Goal: Task Accomplishment & Management: Manage account settings

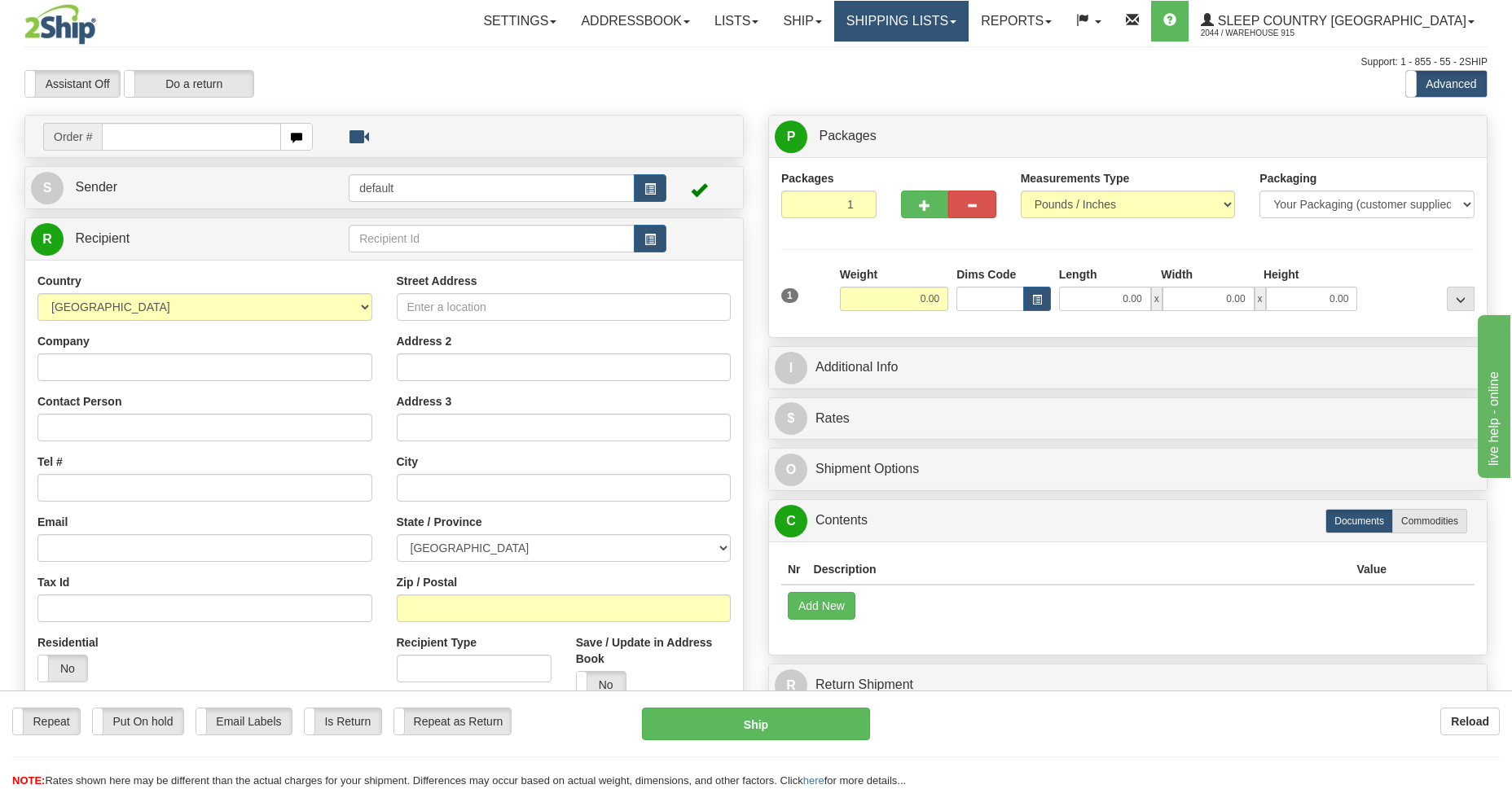
click at [966, 21] on link "Shipping lists" at bounding box center [901, 21] width 135 height 41
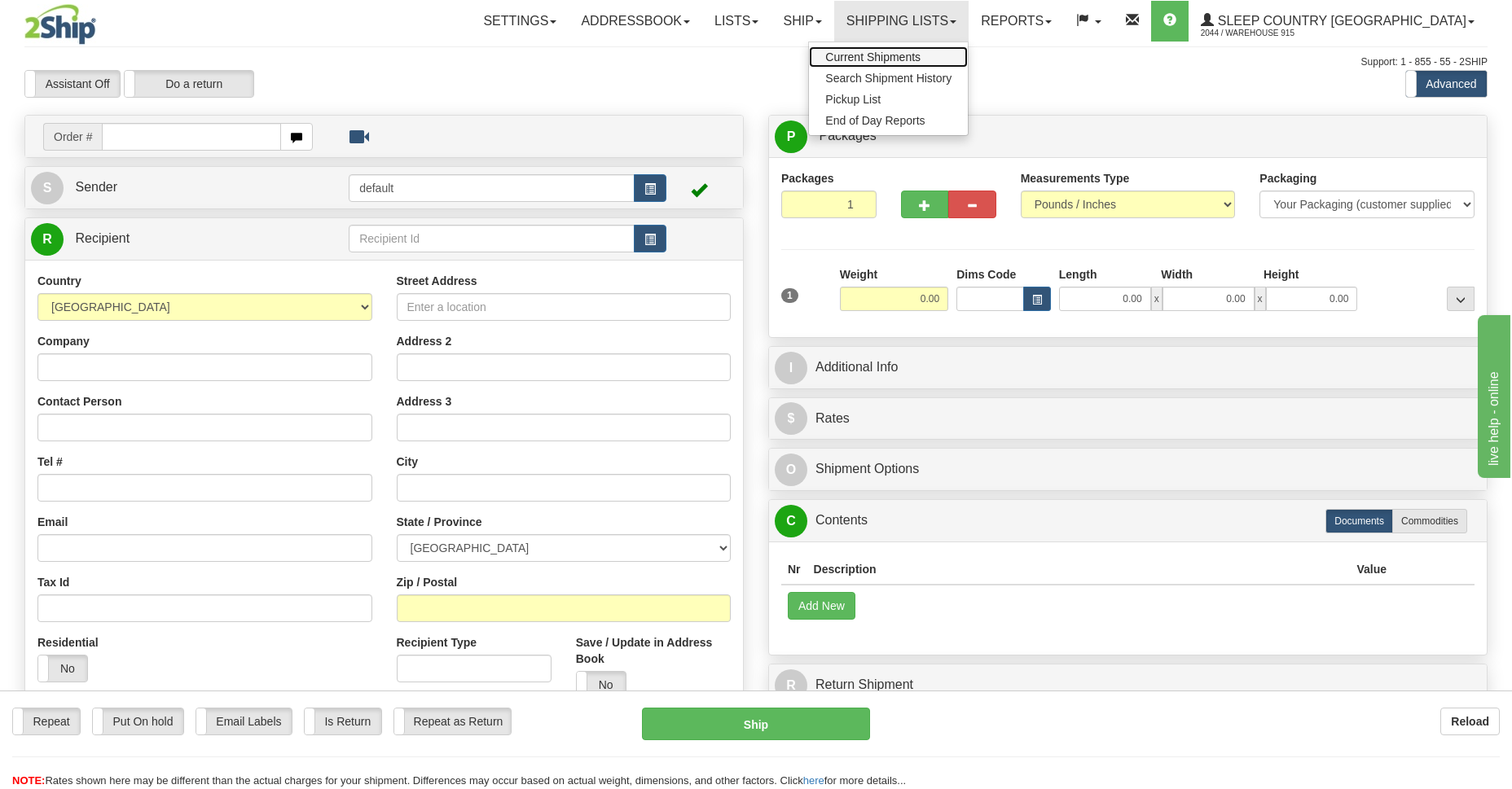
click at [920, 56] on span "Current Shipments" at bounding box center [872, 57] width 95 height 13
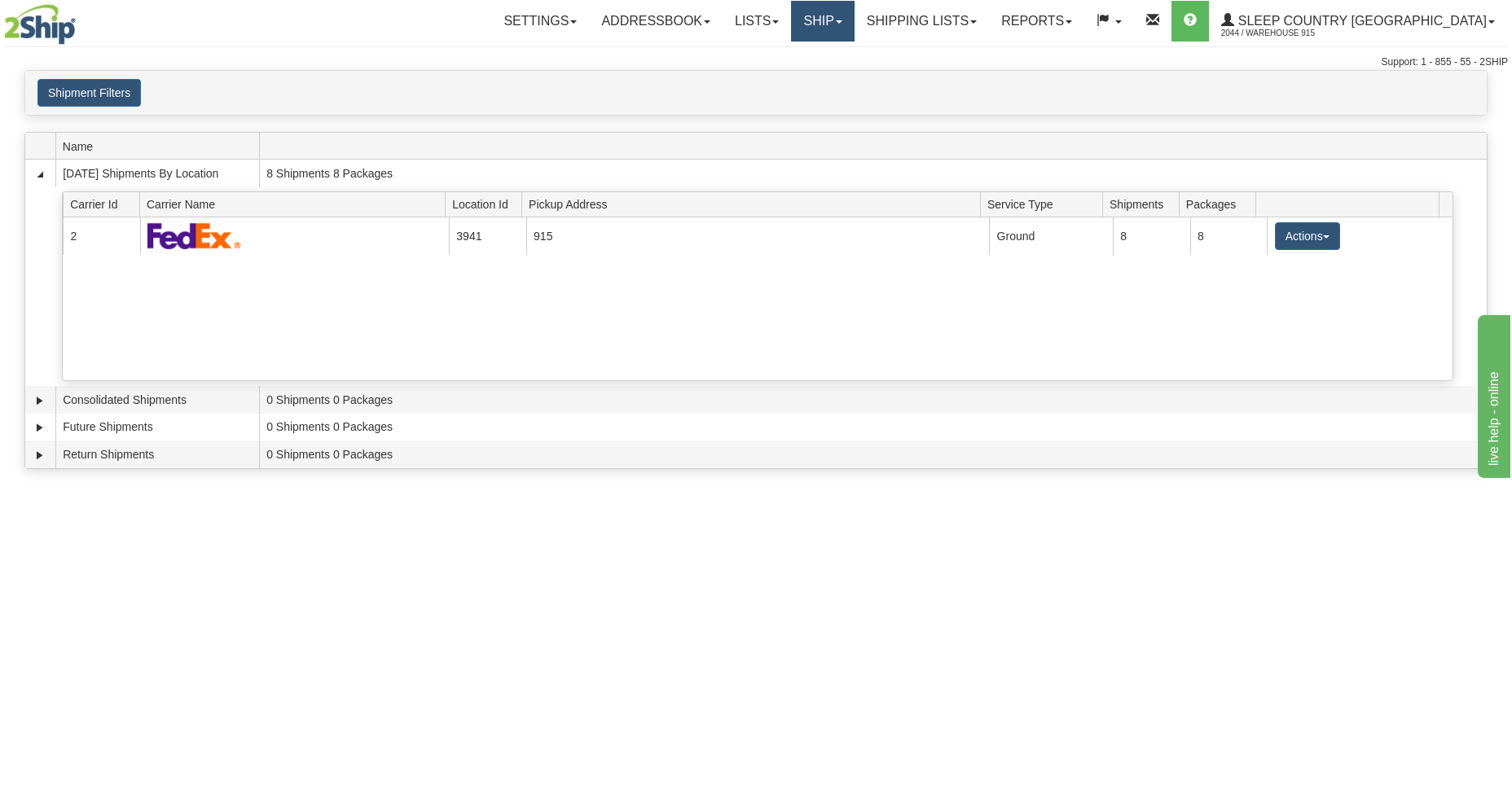
click at [842, 23] on span at bounding box center [839, 23] width 6 height 4
click at [785, 62] on span "Ship Screen" at bounding box center [753, 57] width 62 height 13
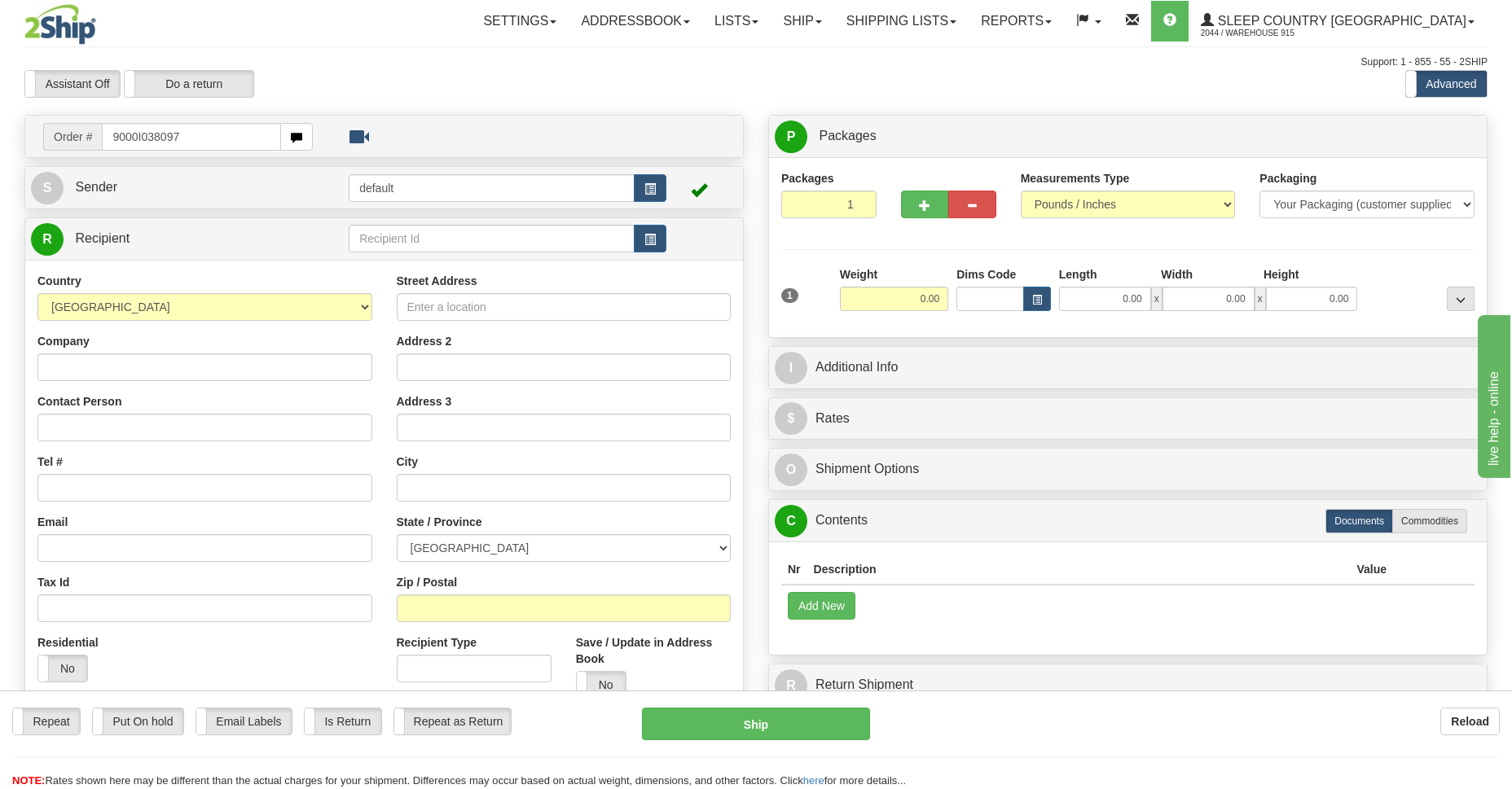
type input "9000I038097"
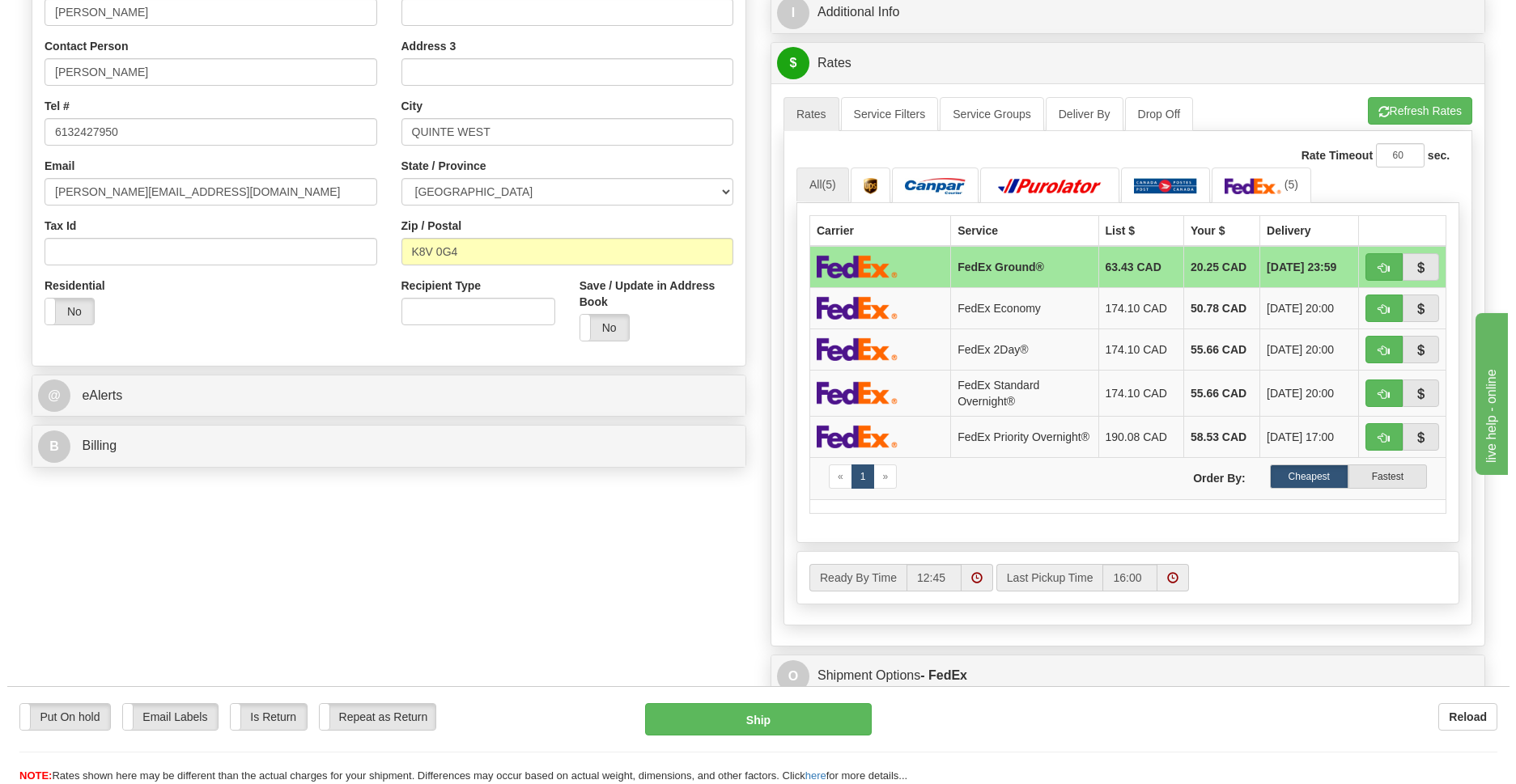
scroll to position [823, 0]
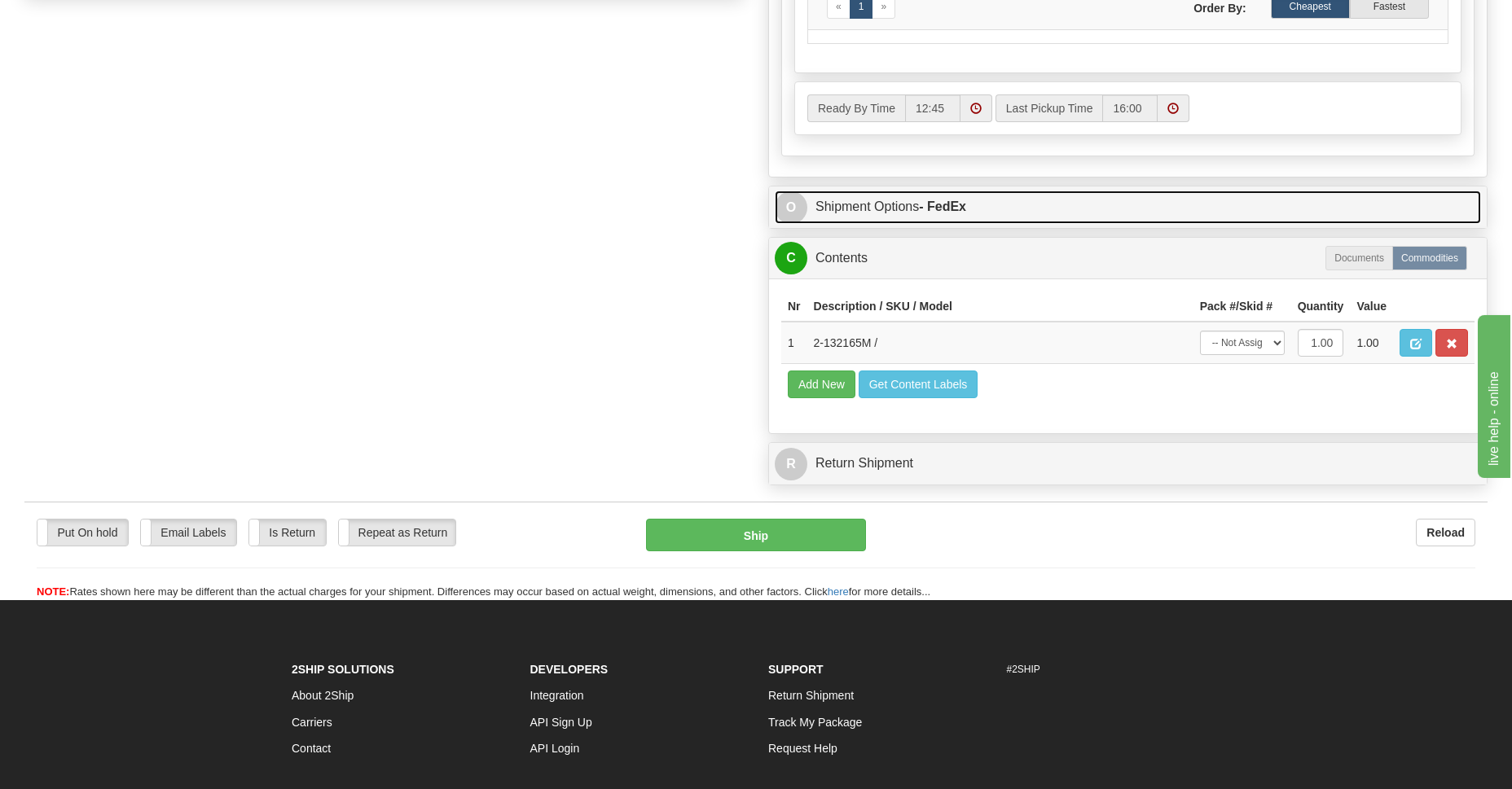
click at [894, 215] on link "O Shipment Options - FedEx" at bounding box center [1127, 207] width 706 height 33
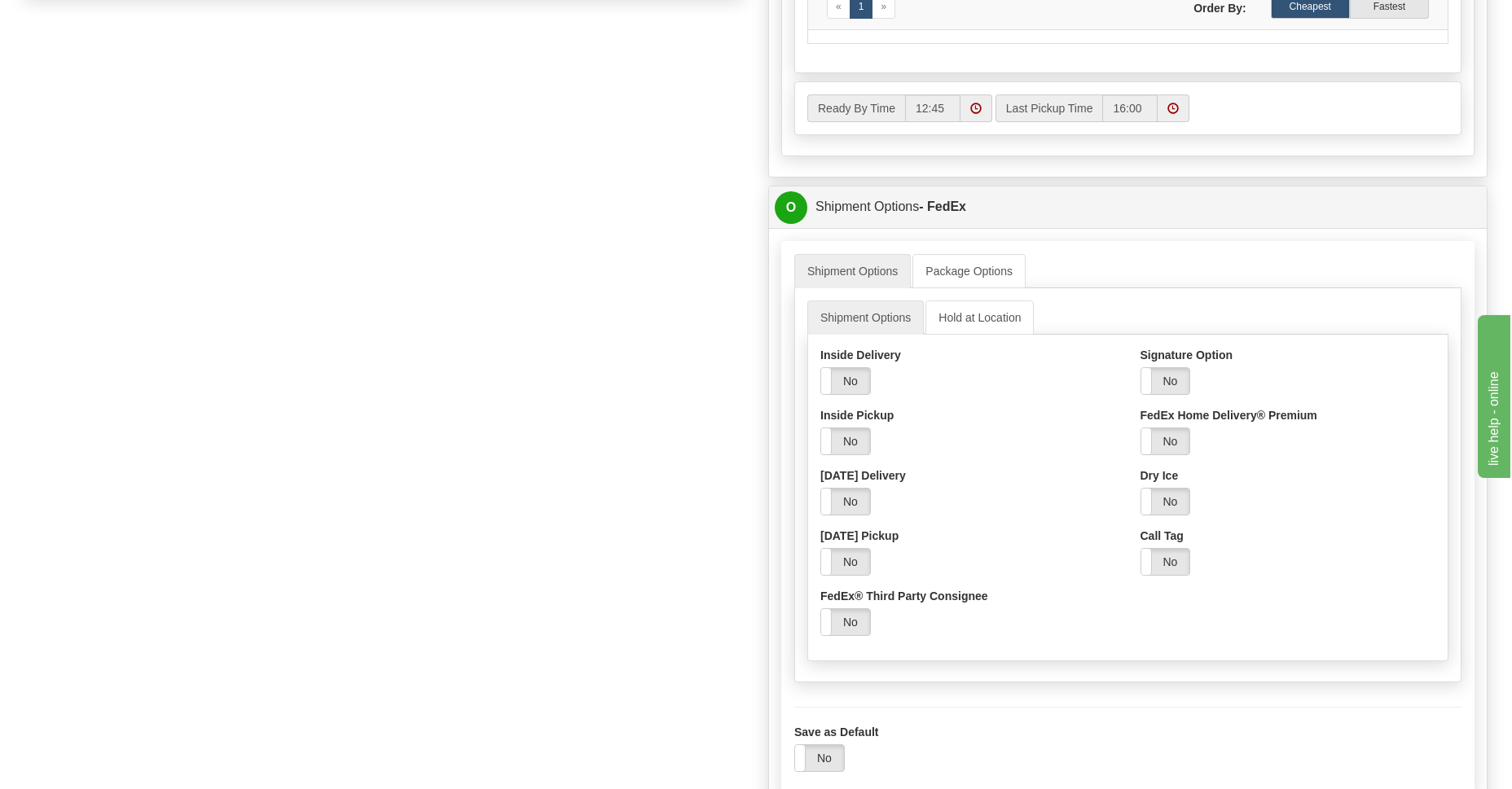
click at [1137, 394] on div "Signature Option Yes No Select Your Option Adult Direct Indirect No Signature R…" at bounding box center [1289, 467] width 320 height 241
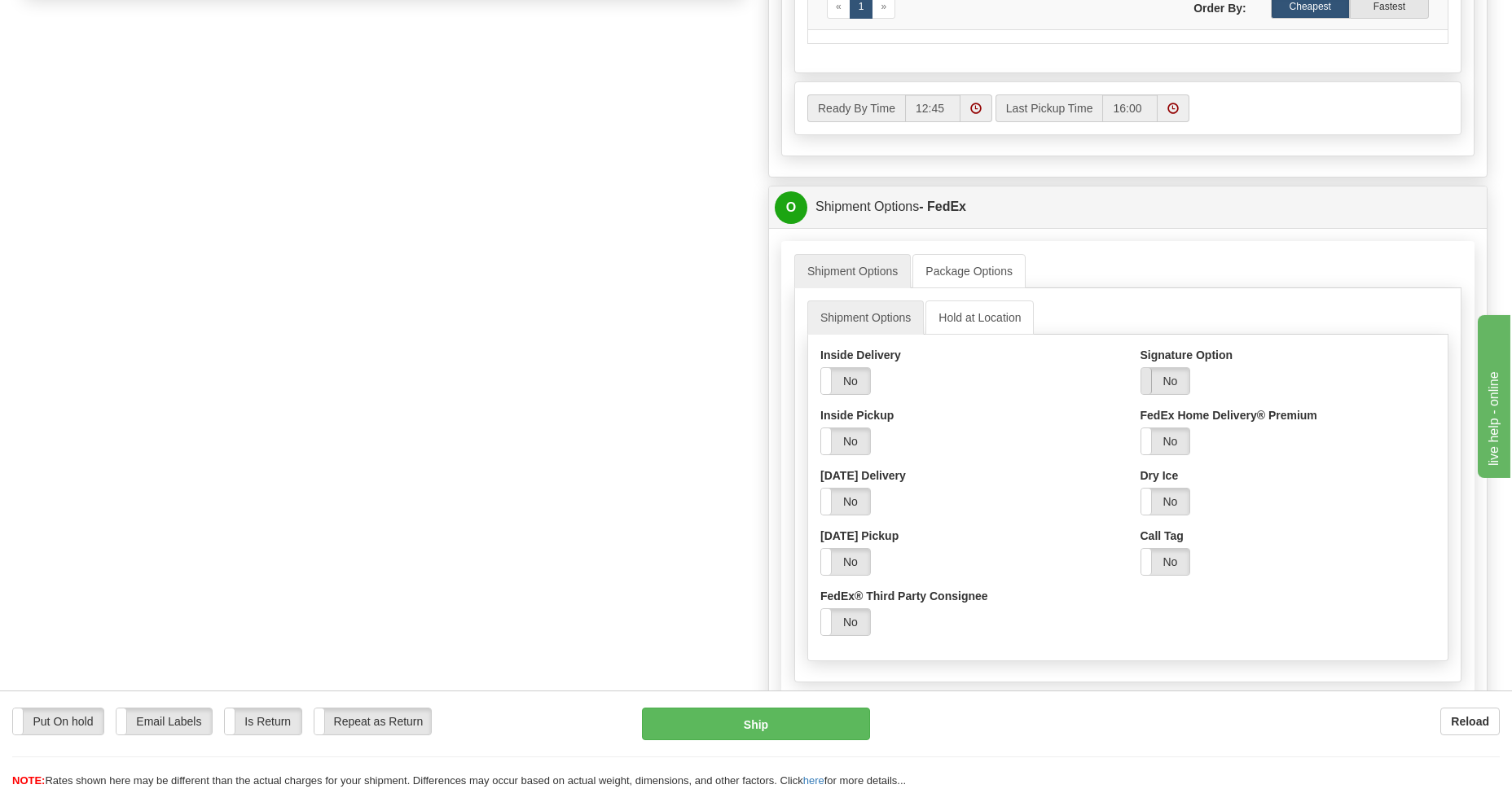
click at [1148, 391] on span at bounding box center [1140, 381] width 21 height 26
click at [1174, 442] on select "Adult Direct Indirect No Signature Required Service Default" at bounding box center [1207, 442] width 135 height 28
click at [1140, 432] on select "Adult Direct Indirect No Signature Required Service Default" at bounding box center [1207, 442] width 135 height 28
click at [1256, 442] on select "Adult Direct Indirect No Signature Required Service Default" at bounding box center [1207, 442] width 135 height 28
select select "2"
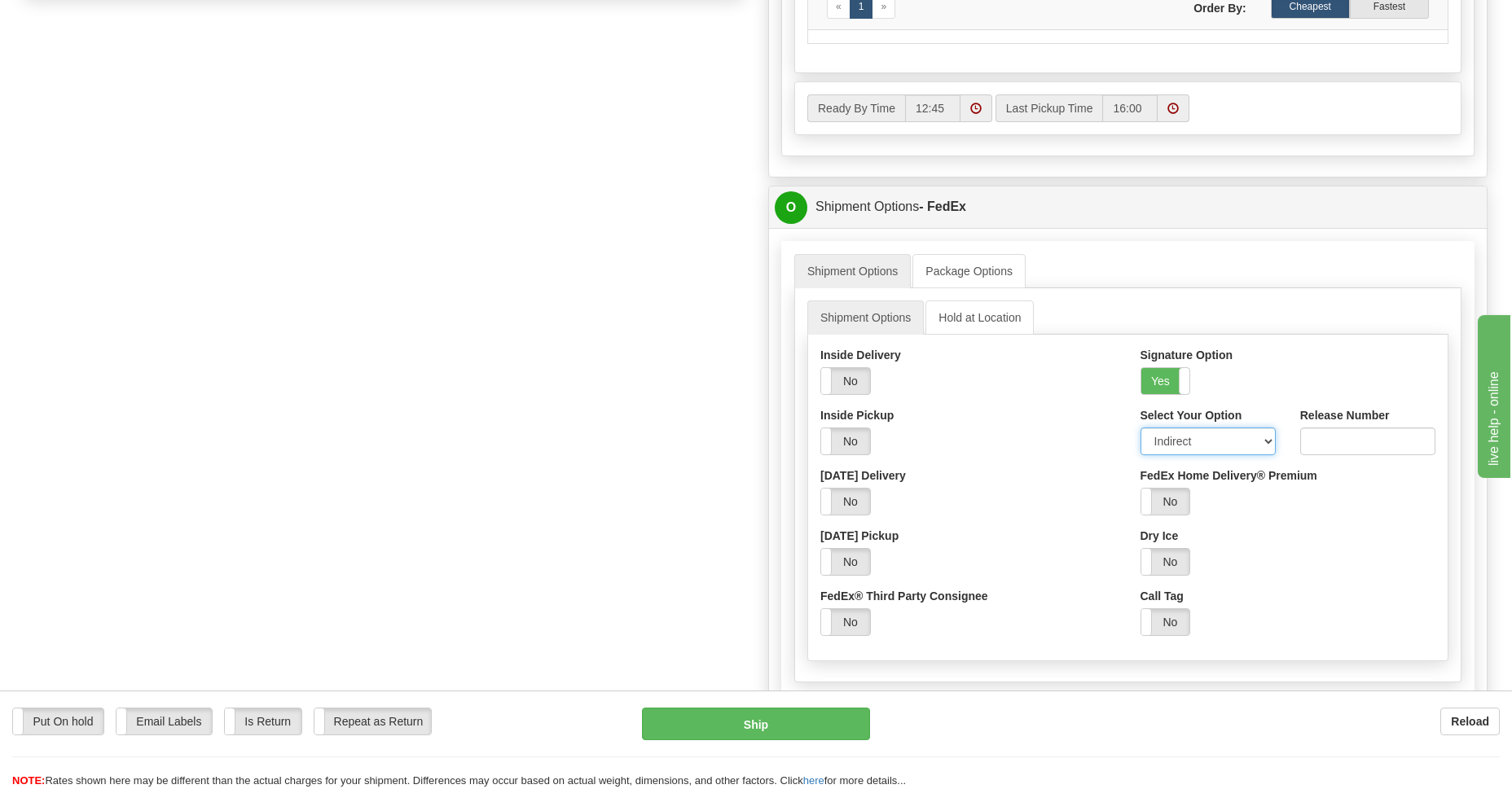
click at [1140, 432] on select "Adult Direct Indirect No Signature Required Service Default" at bounding box center [1207, 442] width 135 height 28
click at [724, 731] on button "Ship" at bounding box center [755, 724] width 227 height 33
type input "92"
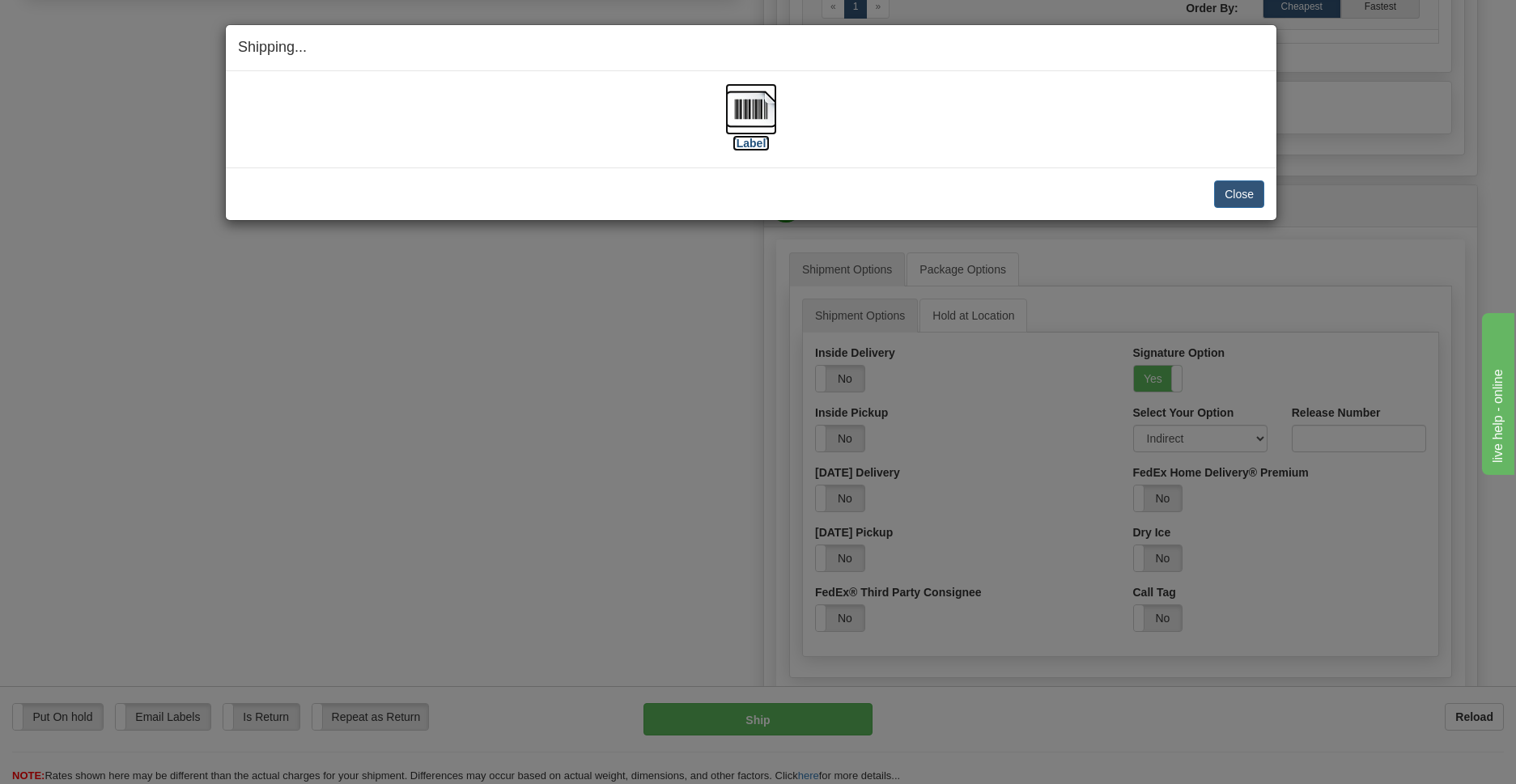
click at [740, 103] on img at bounding box center [752, 110] width 52 height 52
click at [1223, 198] on button "Close" at bounding box center [1239, 194] width 50 height 28
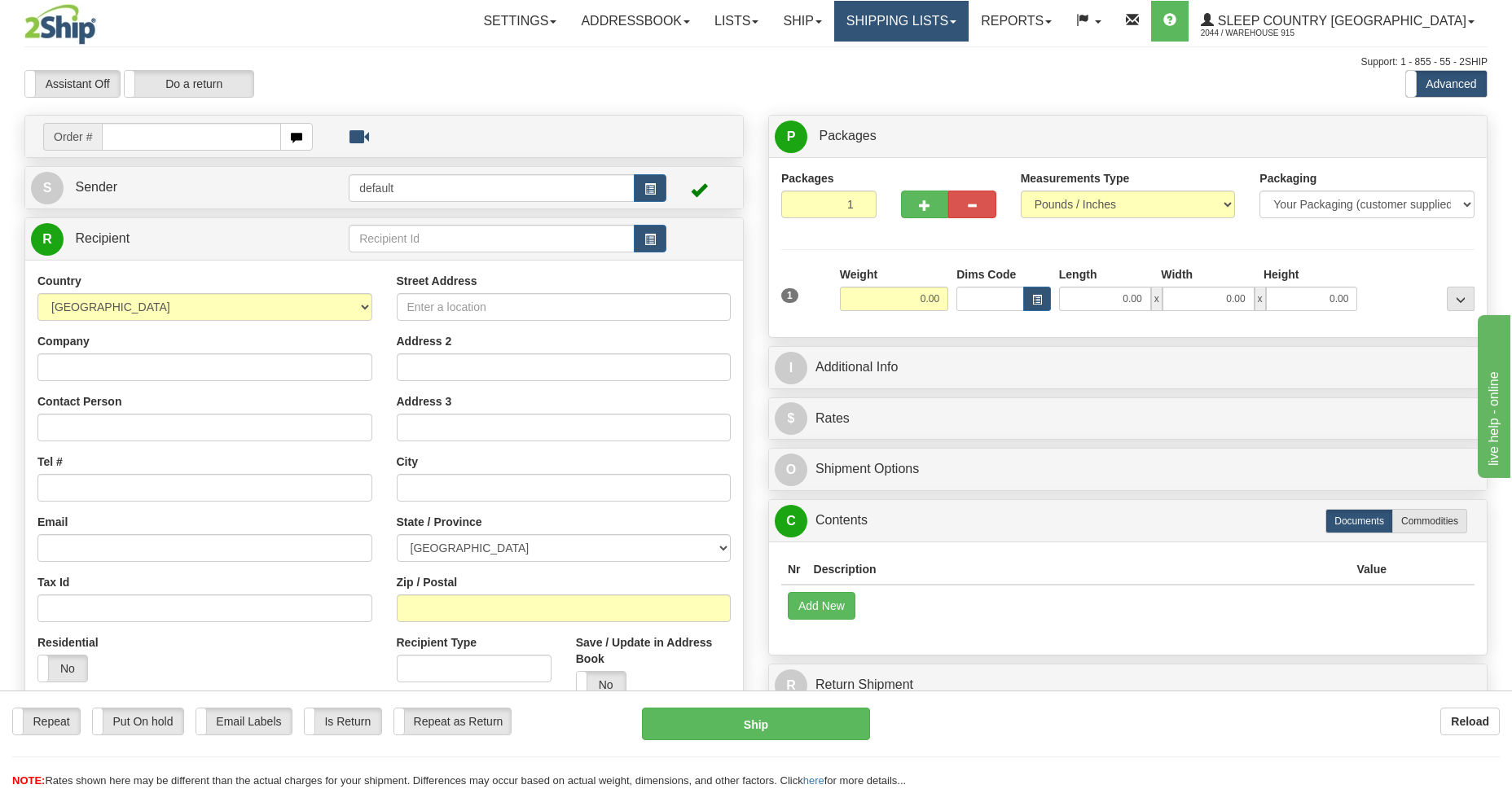
click at [942, 10] on link "Shipping lists" at bounding box center [901, 21] width 135 height 41
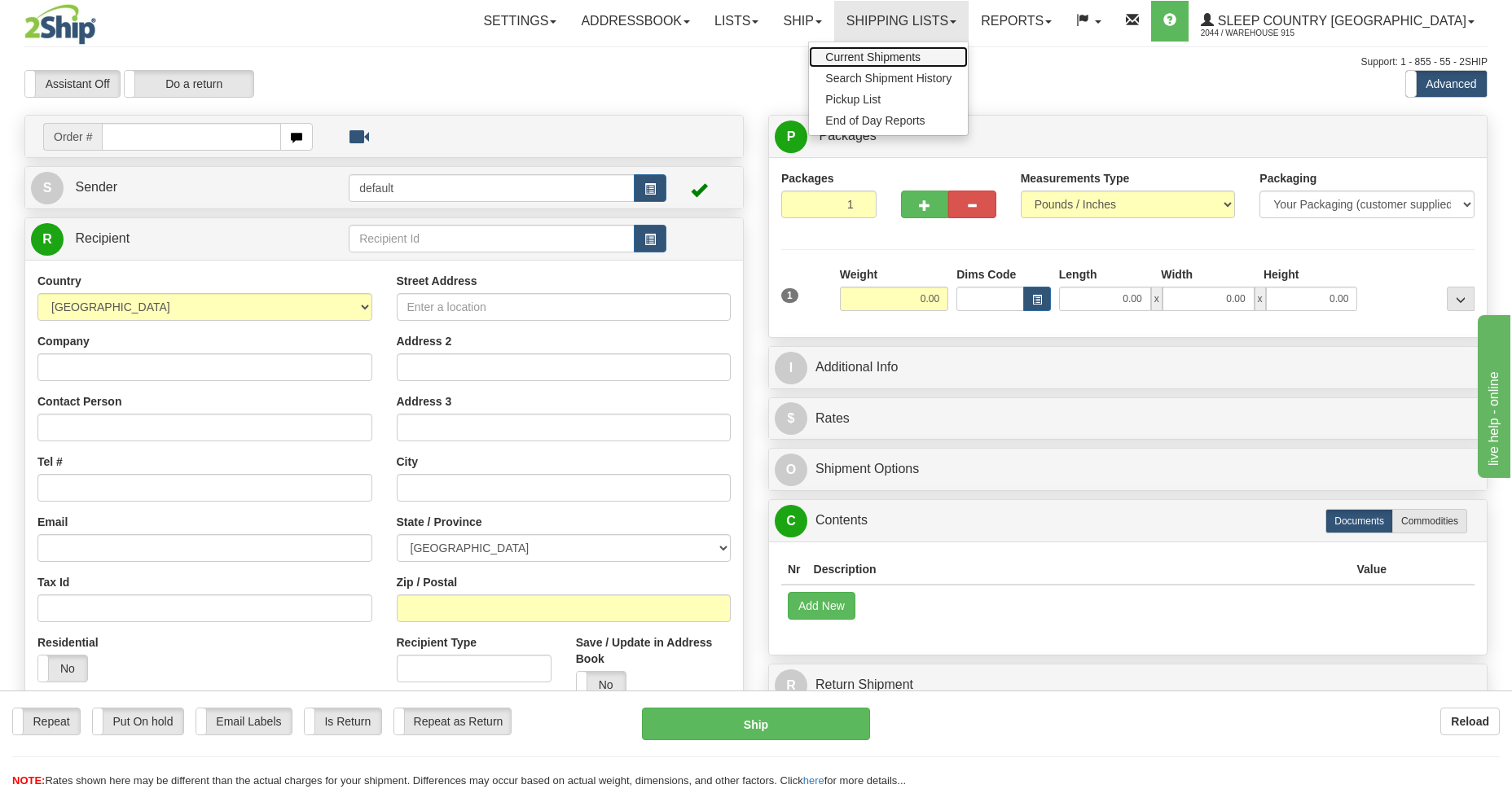
click at [920, 55] on span "Current Shipments" at bounding box center [872, 57] width 95 height 13
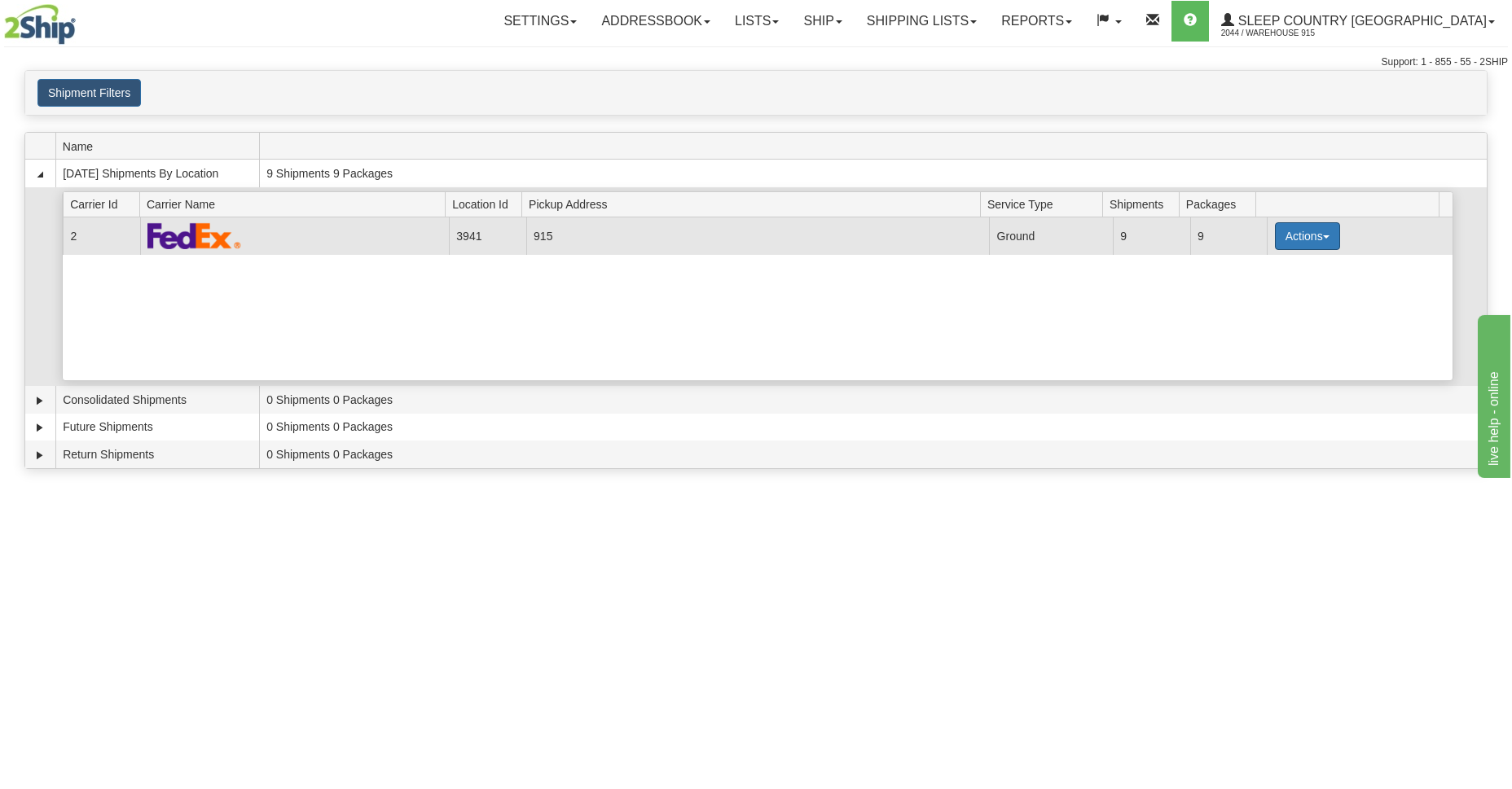
click at [1304, 237] on button "Actions" at bounding box center [1308, 236] width 65 height 28
click at [1254, 288] on span "Close" at bounding box center [1243, 287] width 37 height 12
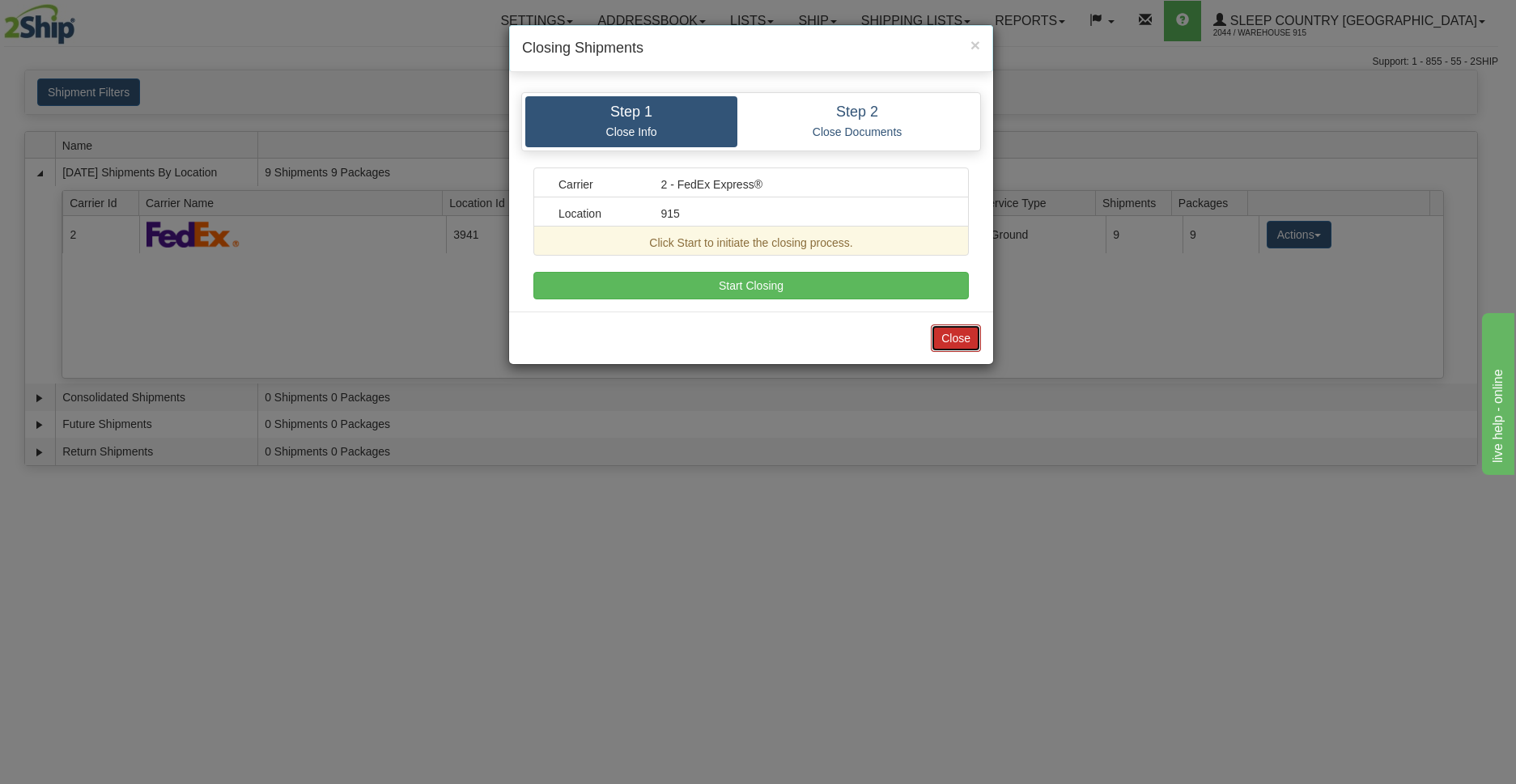
click at [961, 333] on button "Close" at bounding box center [956, 338] width 50 height 28
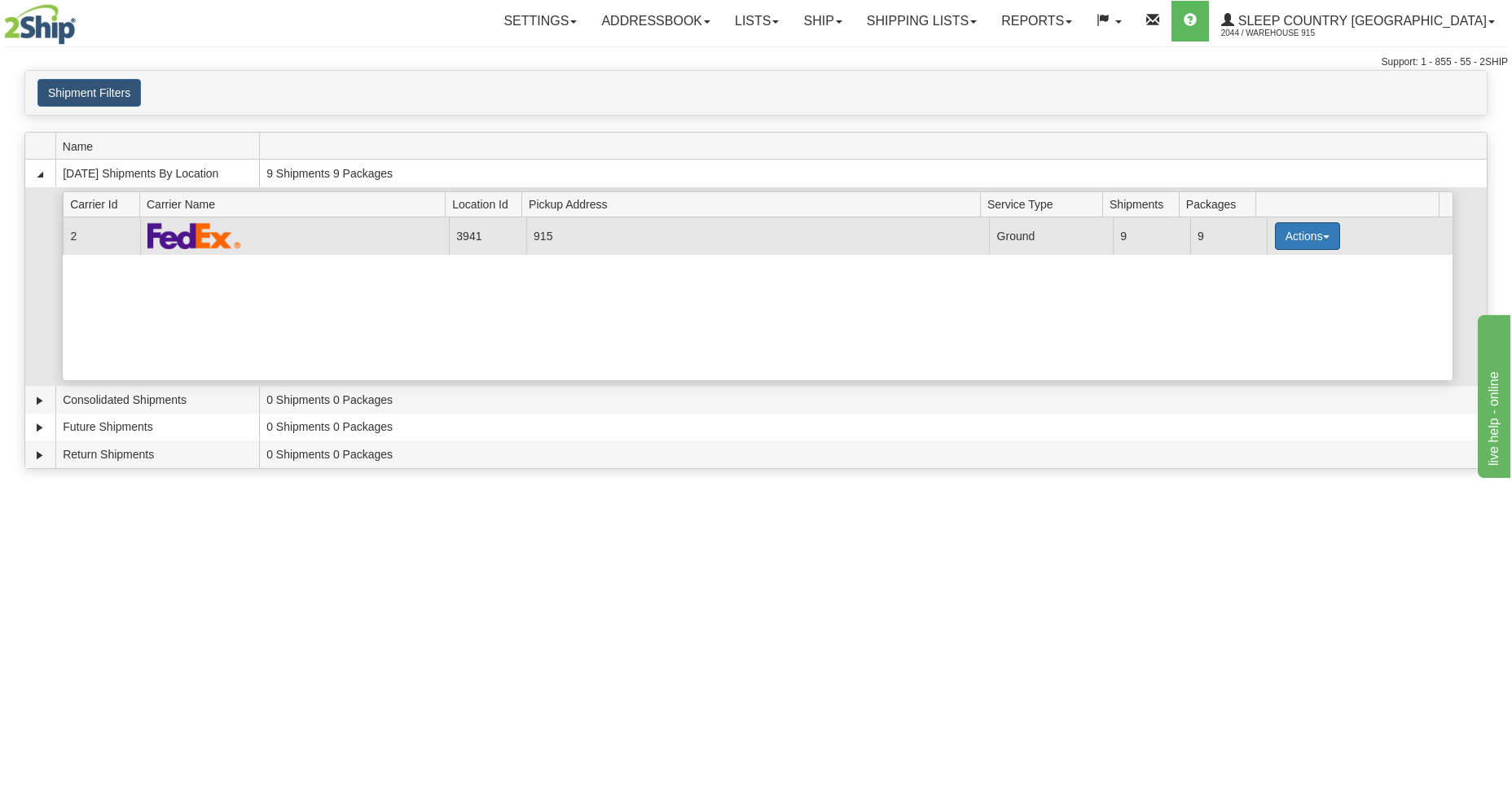
click at [1308, 231] on button "Actions" at bounding box center [1308, 236] width 65 height 28
click at [1252, 286] on span "Close" at bounding box center [1243, 287] width 37 height 12
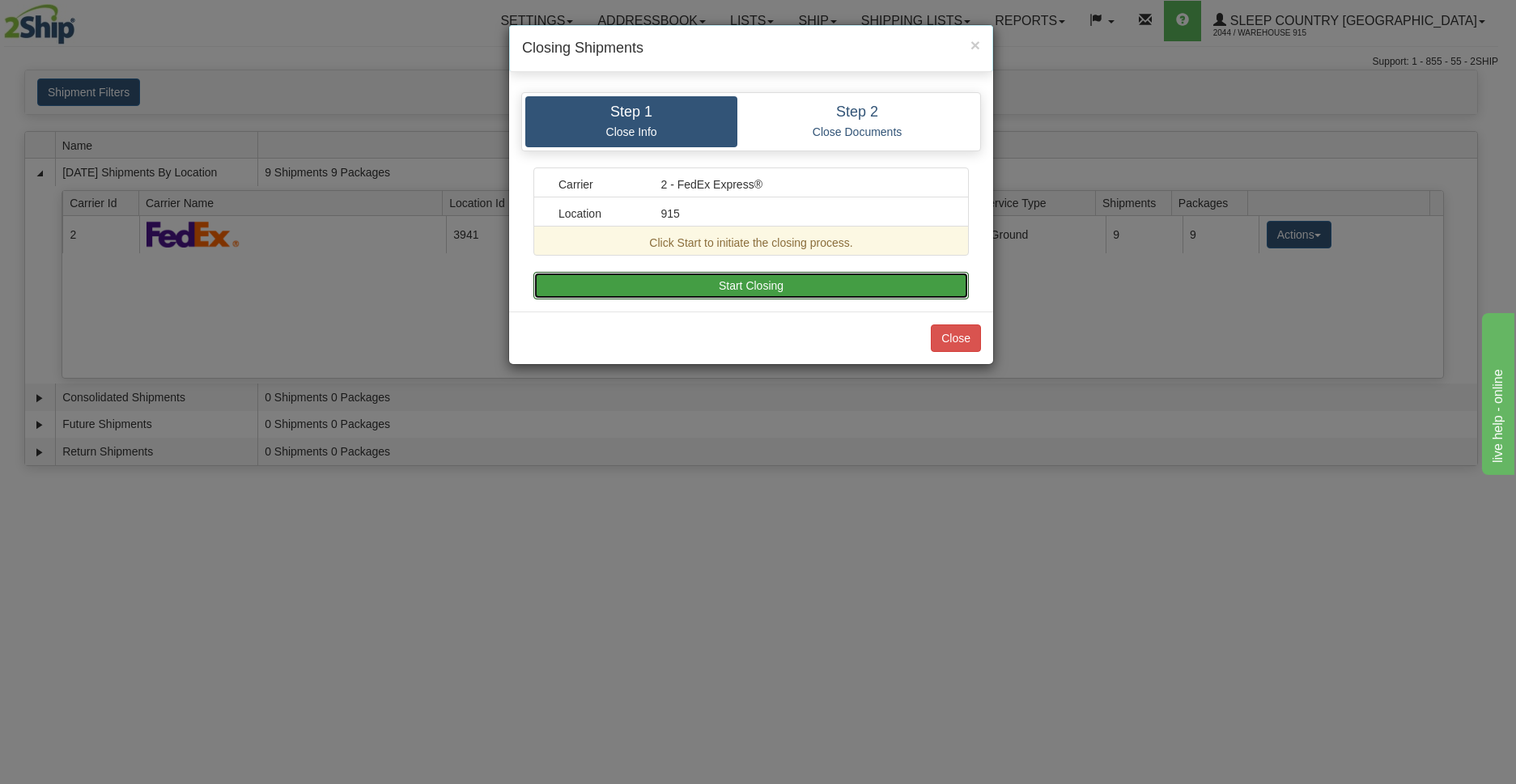
click at [765, 295] on button "Start Closing" at bounding box center [751, 285] width 435 height 28
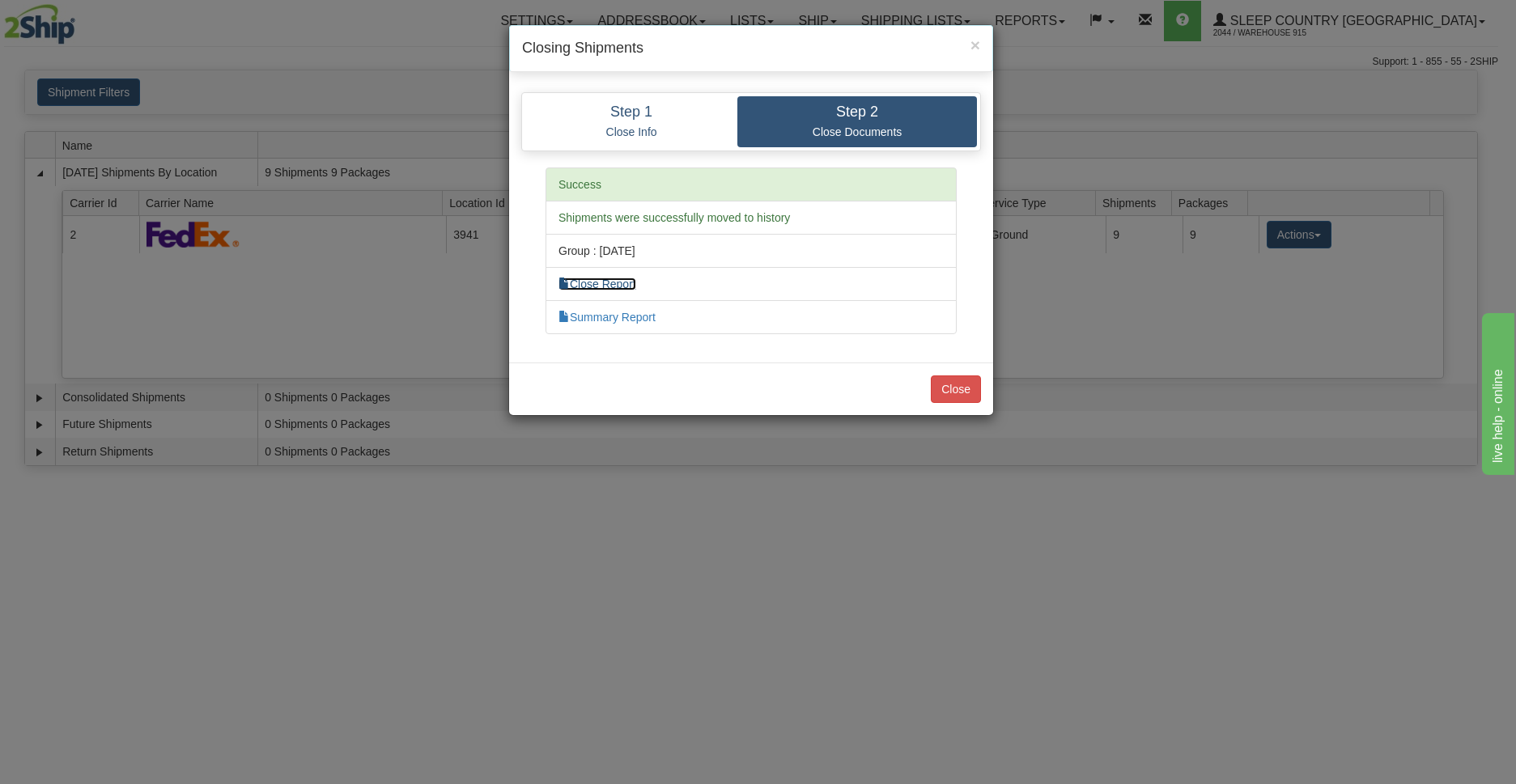
click at [629, 281] on link "Close Report" at bounding box center [597, 284] width 77 height 13
